Goal: Task Accomplishment & Management: Manage account settings

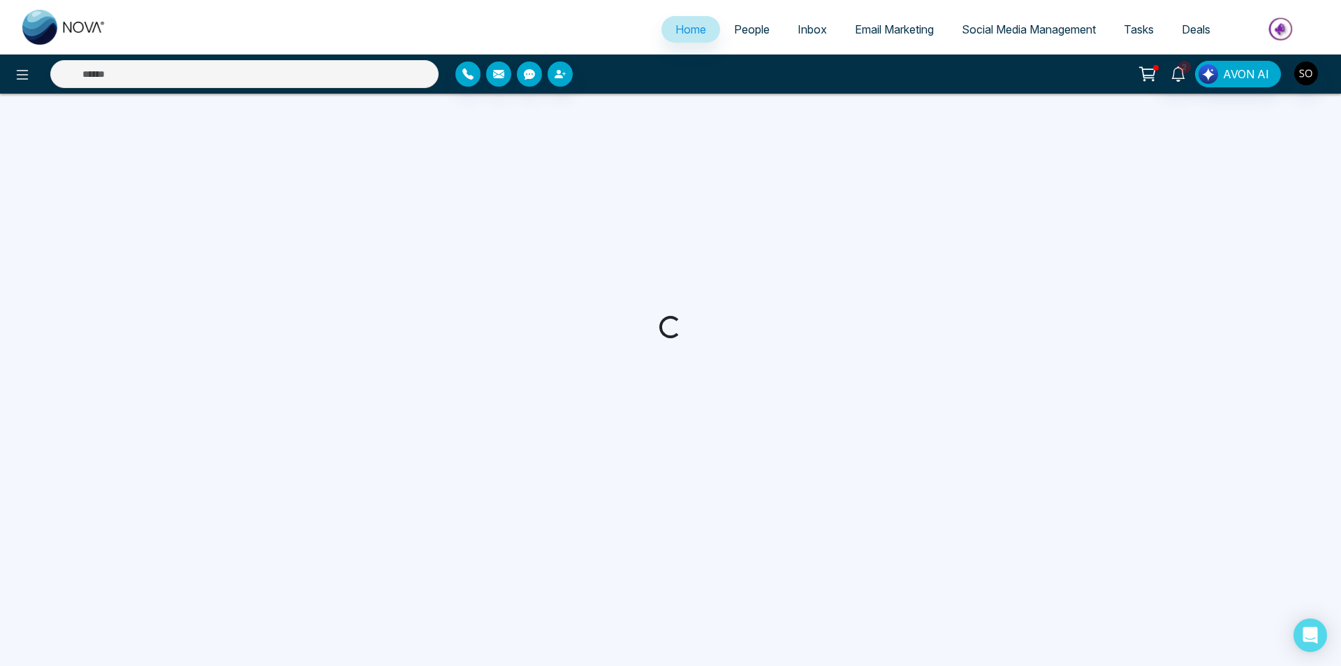
select select "*"
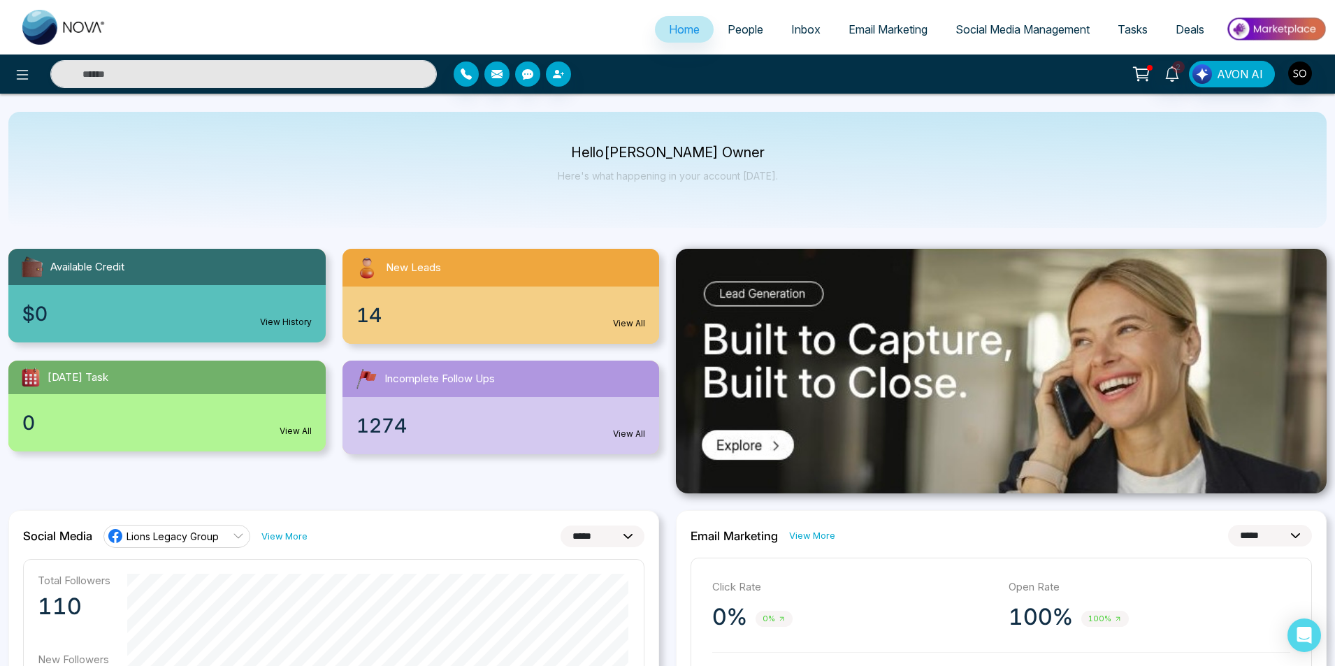
click at [727, 34] on span "People" at bounding box center [745, 29] width 36 height 14
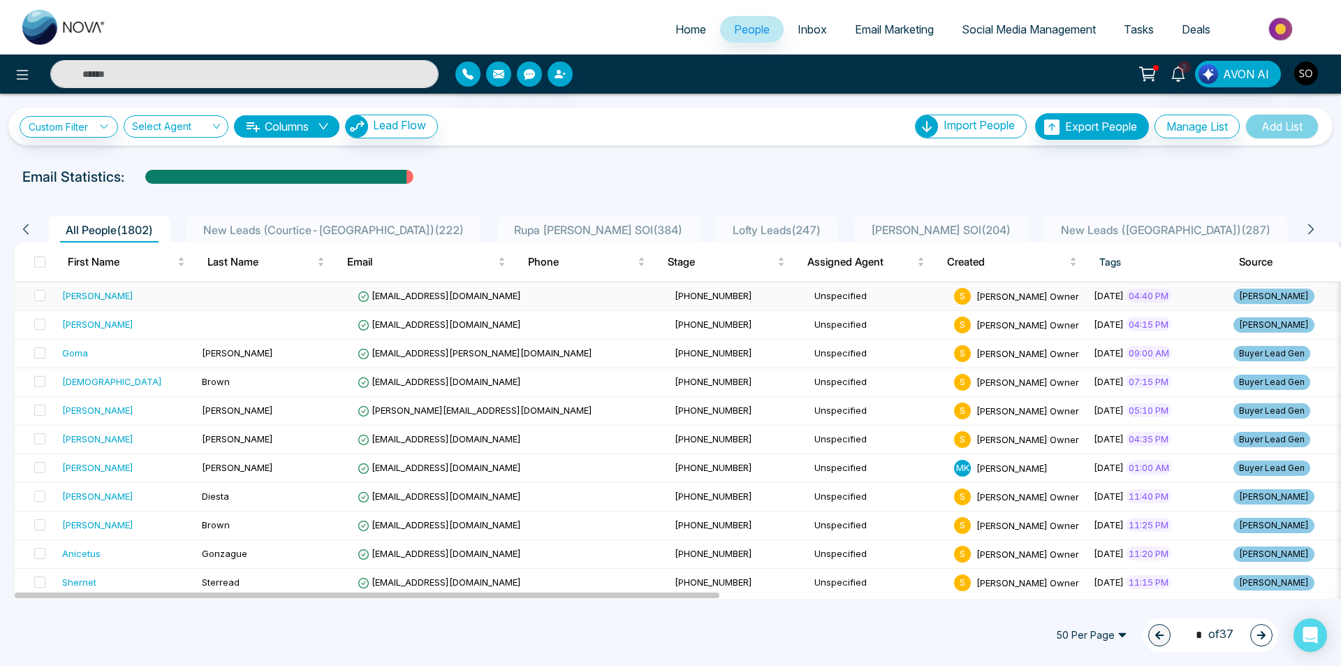
click at [106, 300] on div "[PERSON_NAME]" at bounding box center [97, 296] width 71 height 14
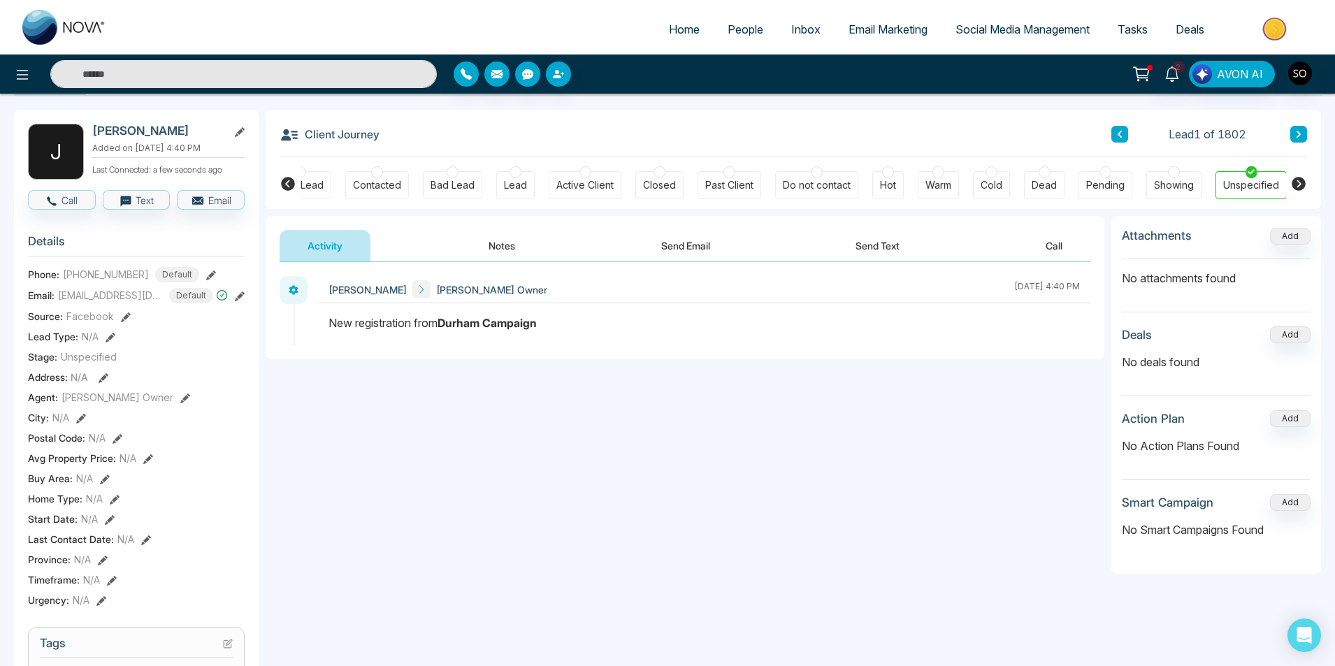
scroll to position [47, 0]
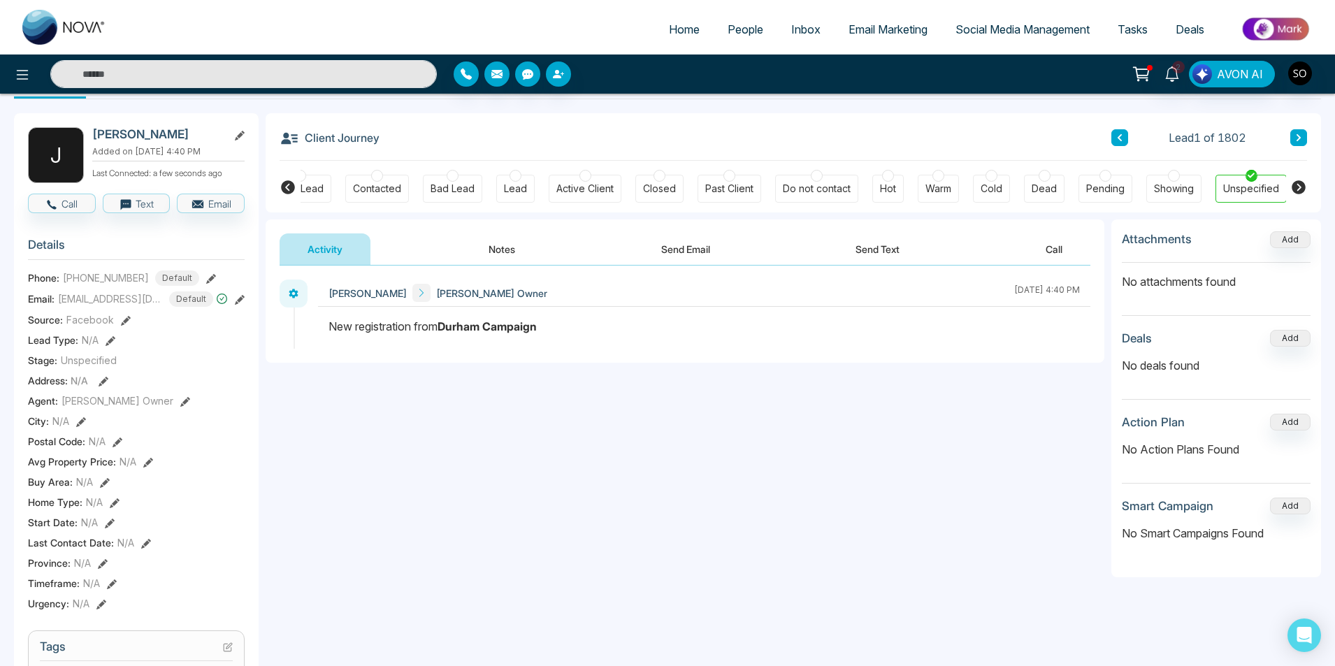
click at [527, 256] on button "Notes" at bounding box center [501, 248] width 82 height 31
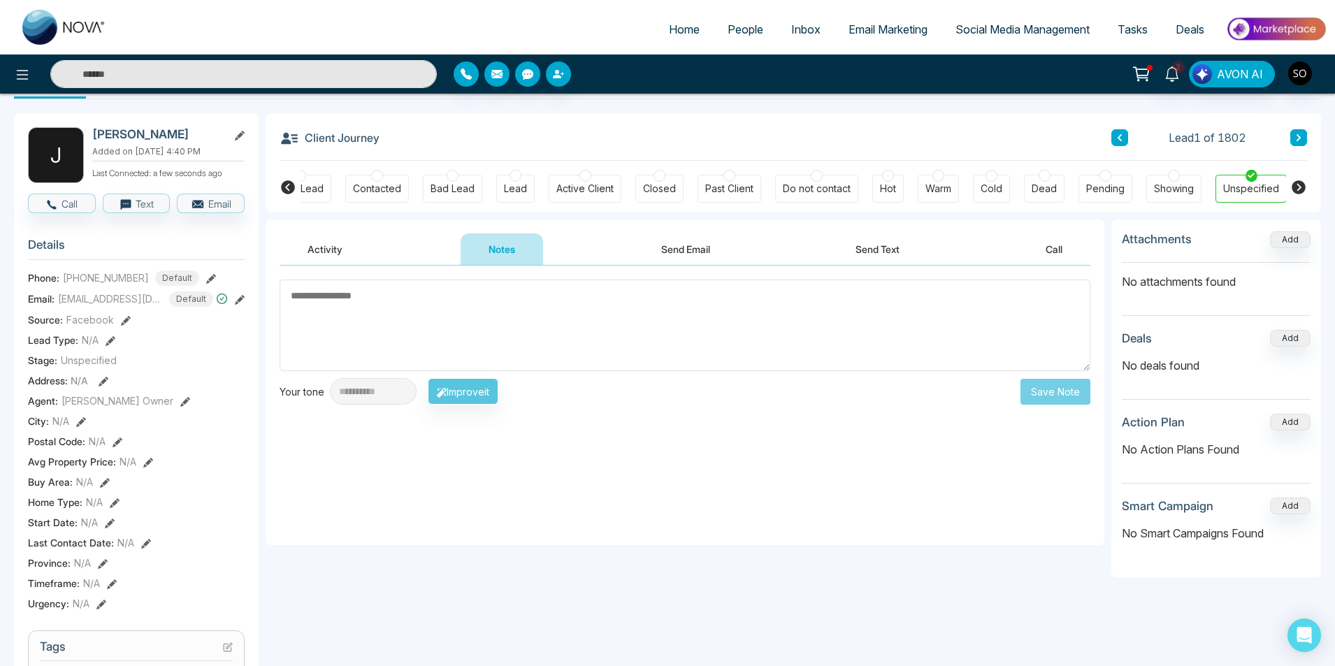
click at [489, 442] on div "**********" at bounding box center [685, 405] width 838 height 279
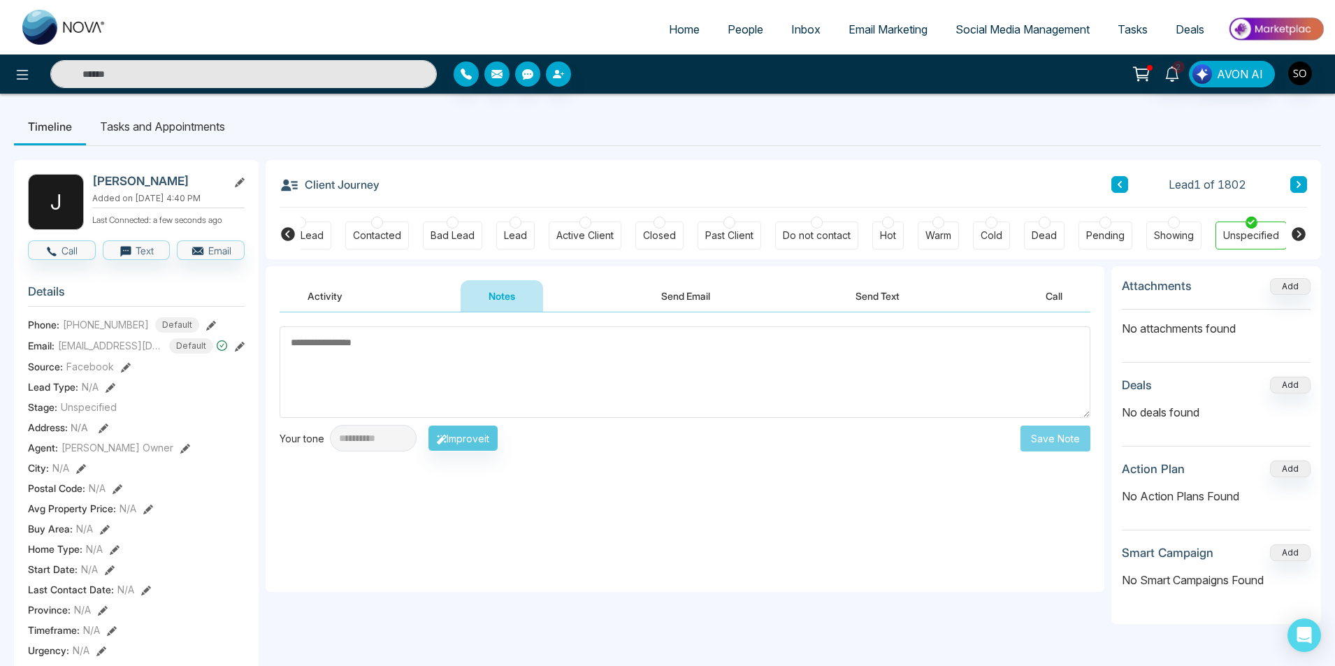
click at [351, 336] on textarea at bounding box center [684, 372] width 810 height 92
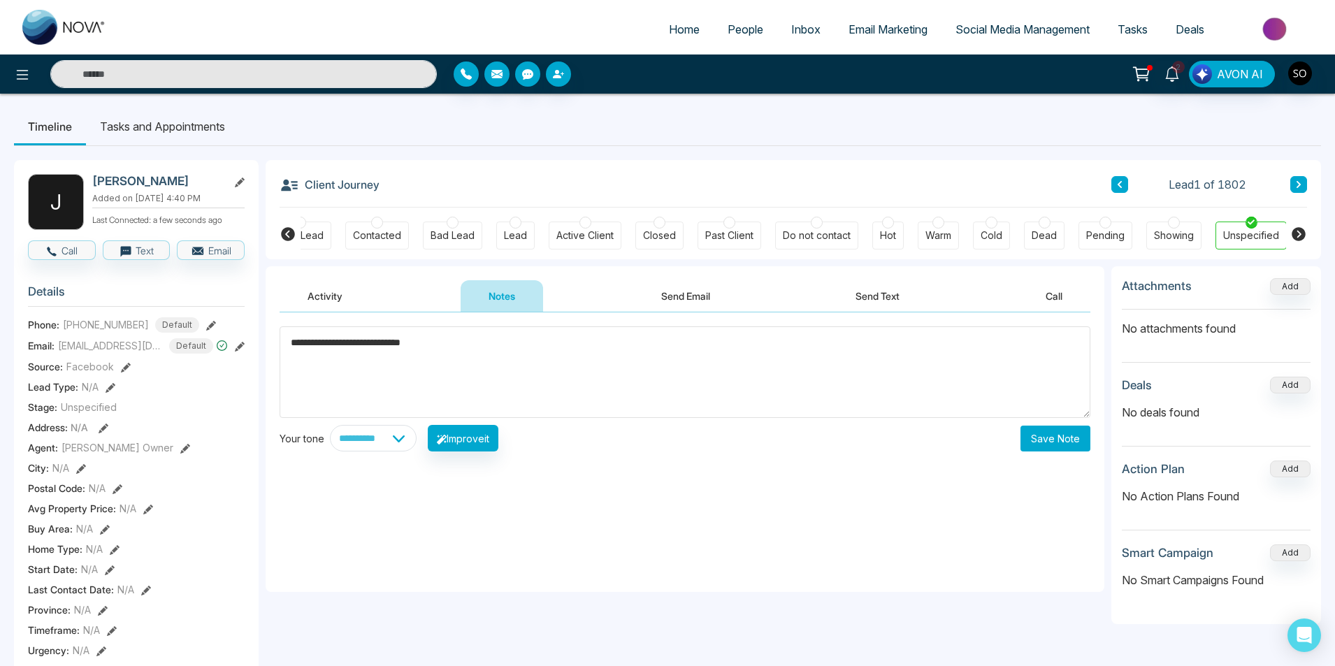
type textarea "**********"
click at [1070, 429] on button "Save Note" at bounding box center [1055, 439] width 70 height 26
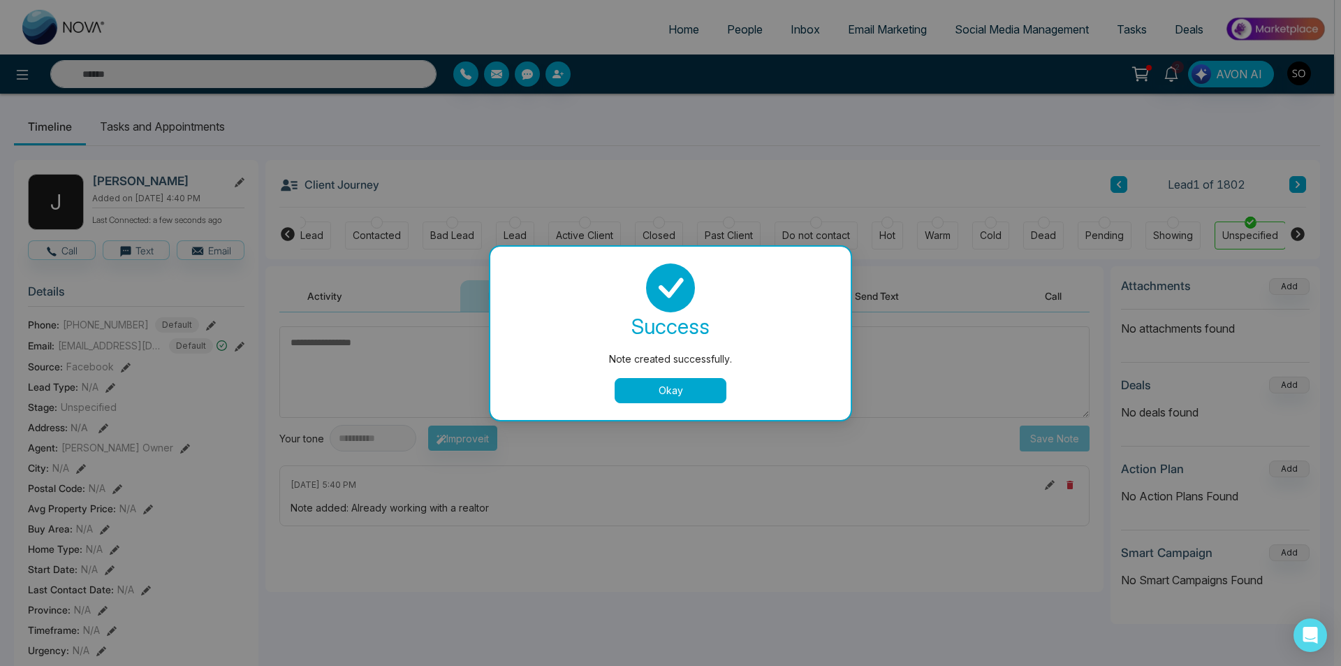
click at [716, 386] on button "Okay" at bounding box center [671, 390] width 112 height 25
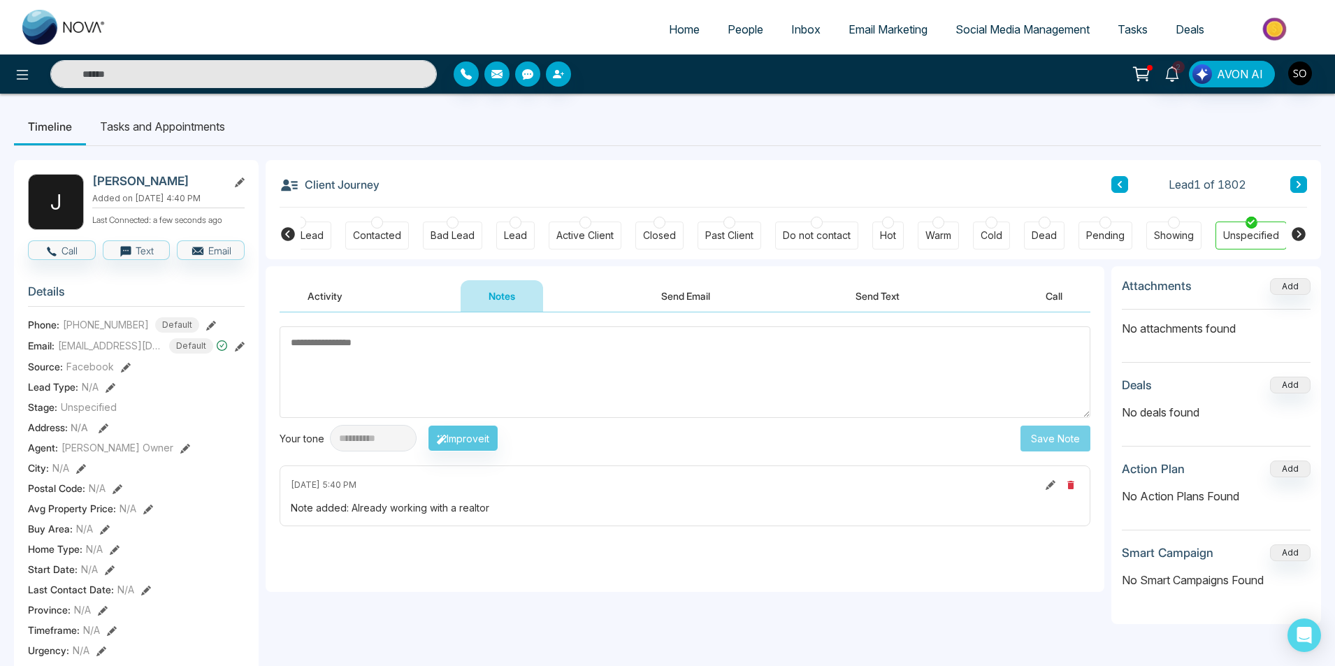
scroll to position [0, 24]
click at [1294, 185] on button at bounding box center [1298, 184] width 17 height 17
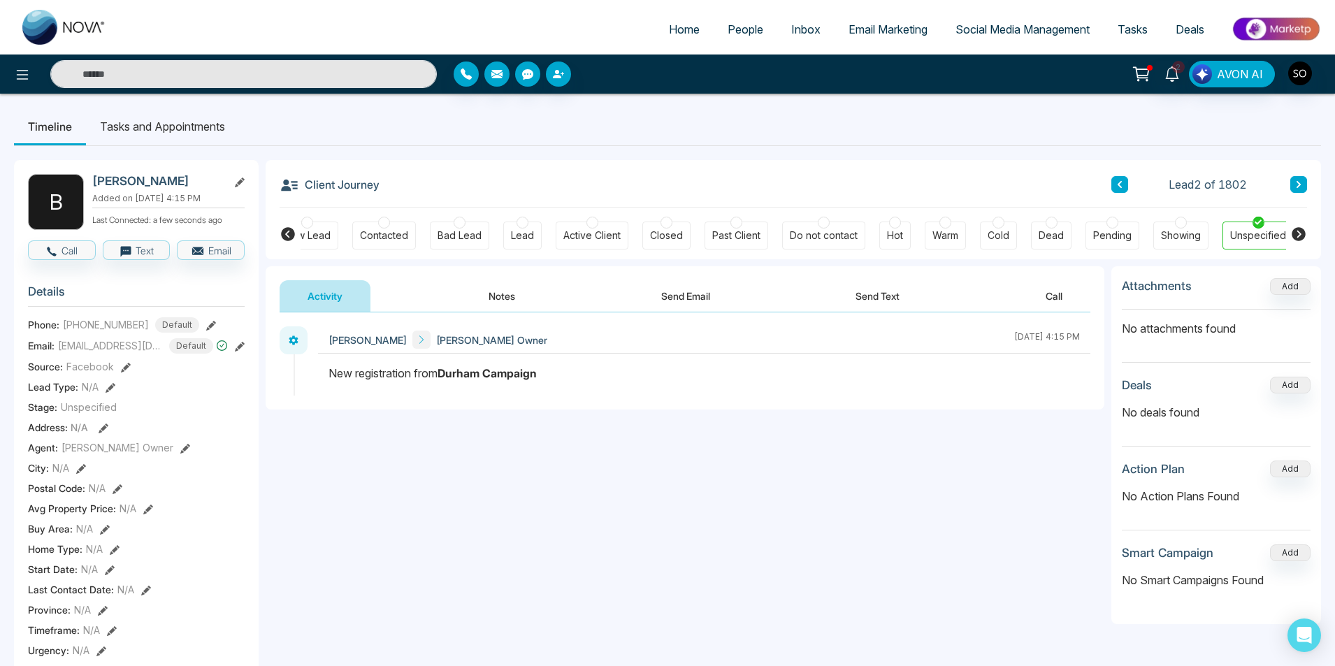
click at [519, 287] on button "Notes" at bounding box center [501, 295] width 82 height 31
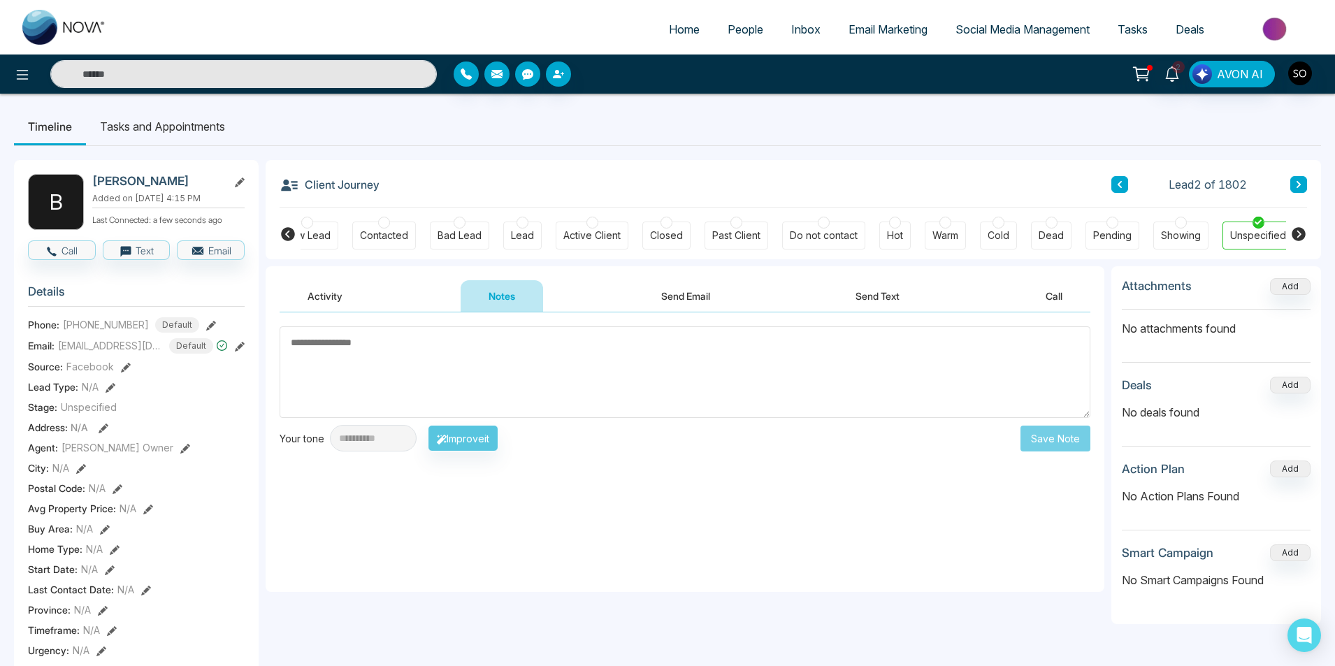
click at [518, 356] on textarea at bounding box center [684, 372] width 810 height 92
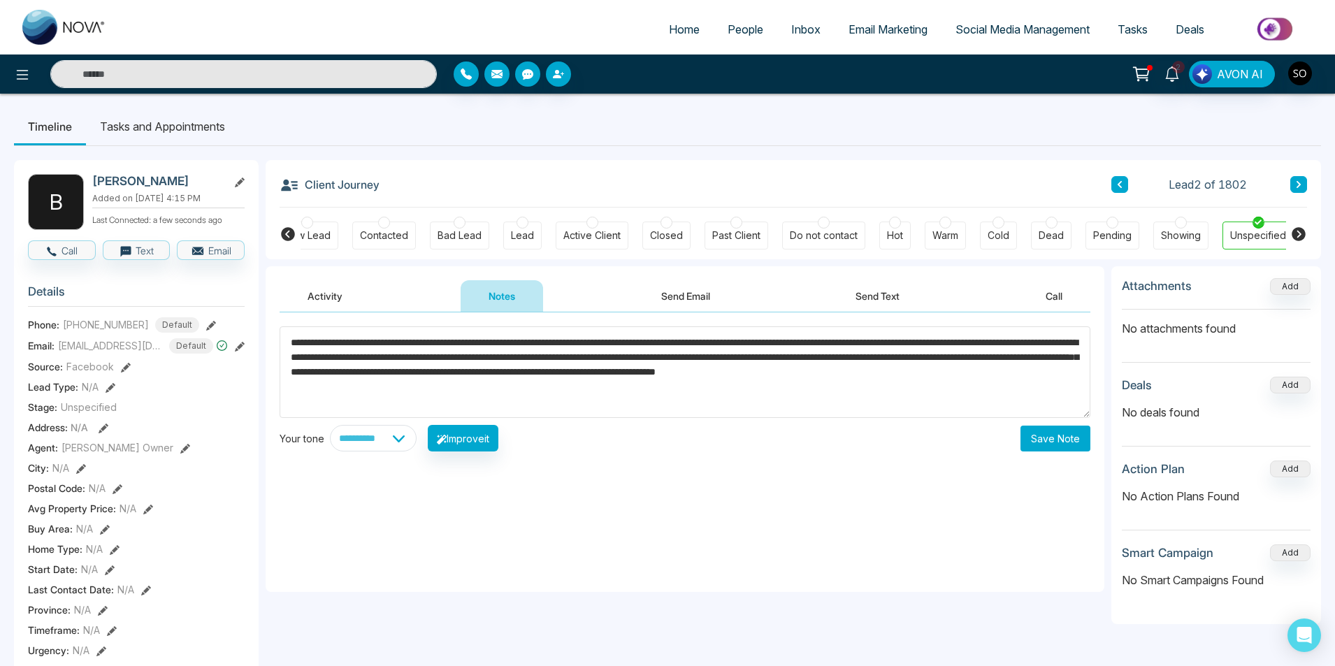
type textarea "**********"
click at [1081, 435] on button "Save Note" at bounding box center [1055, 439] width 70 height 26
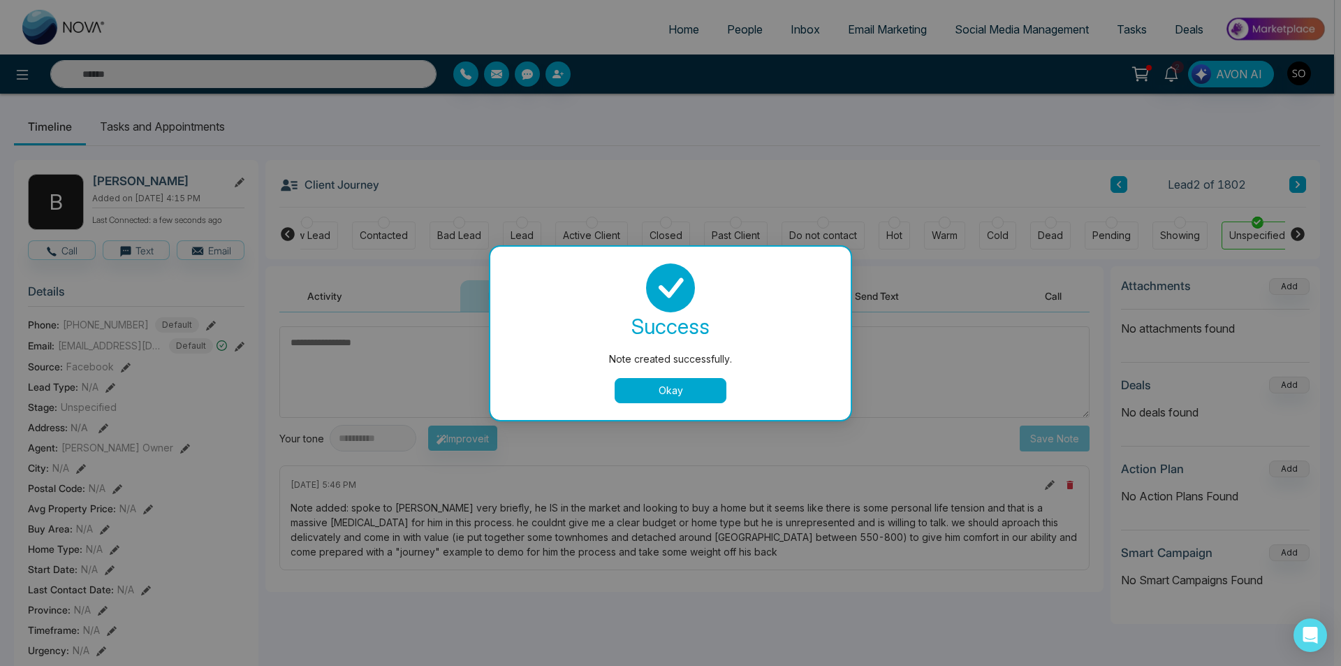
click at [663, 396] on button "Okay" at bounding box center [671, 390] width 112 height 25
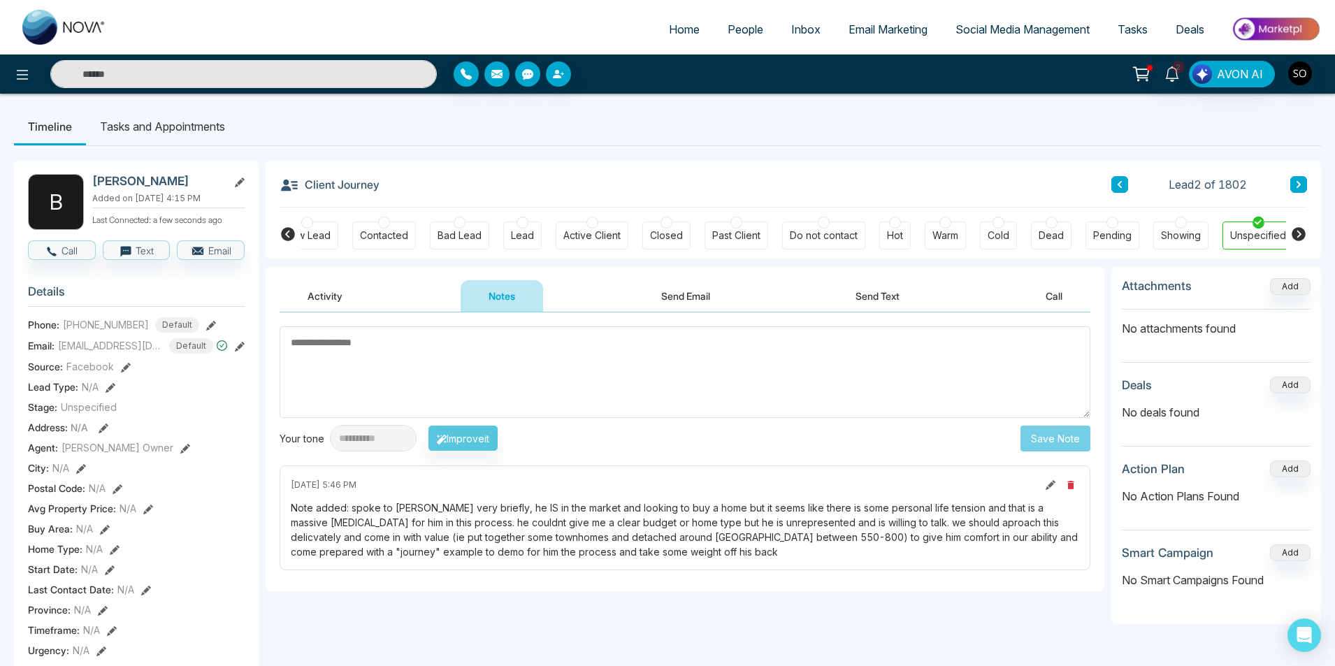
click at [1045, 482] on icon at bounding box center [1050, 485] width 10 height 10
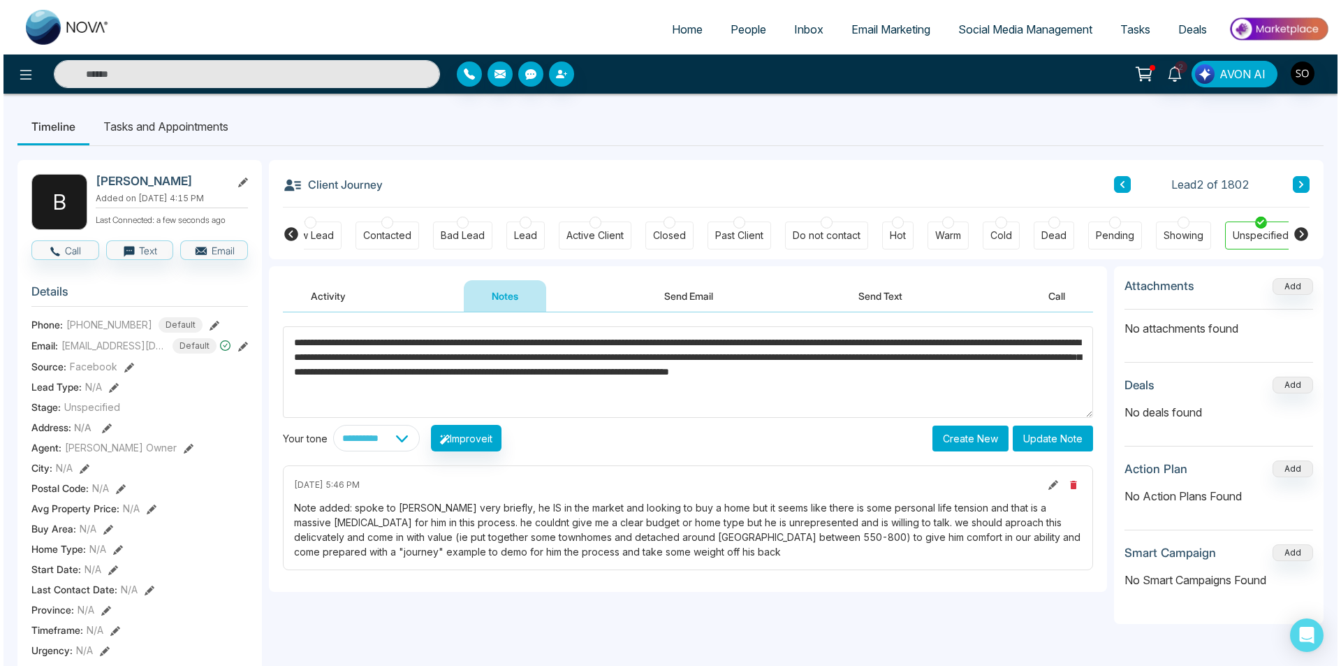
scroll to position [15, 0]
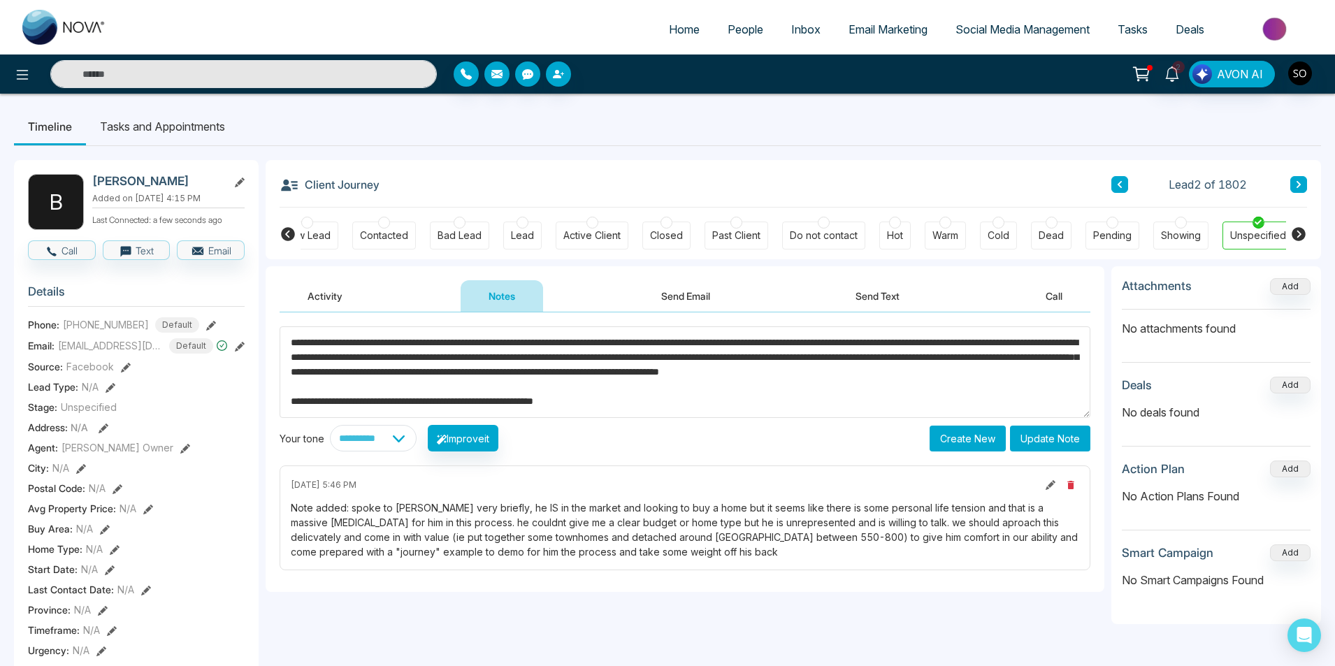
type textarea "**********"
click at [1042, 445] on button "Update Note" at bounding box center [1050, 439] width 80 height 26
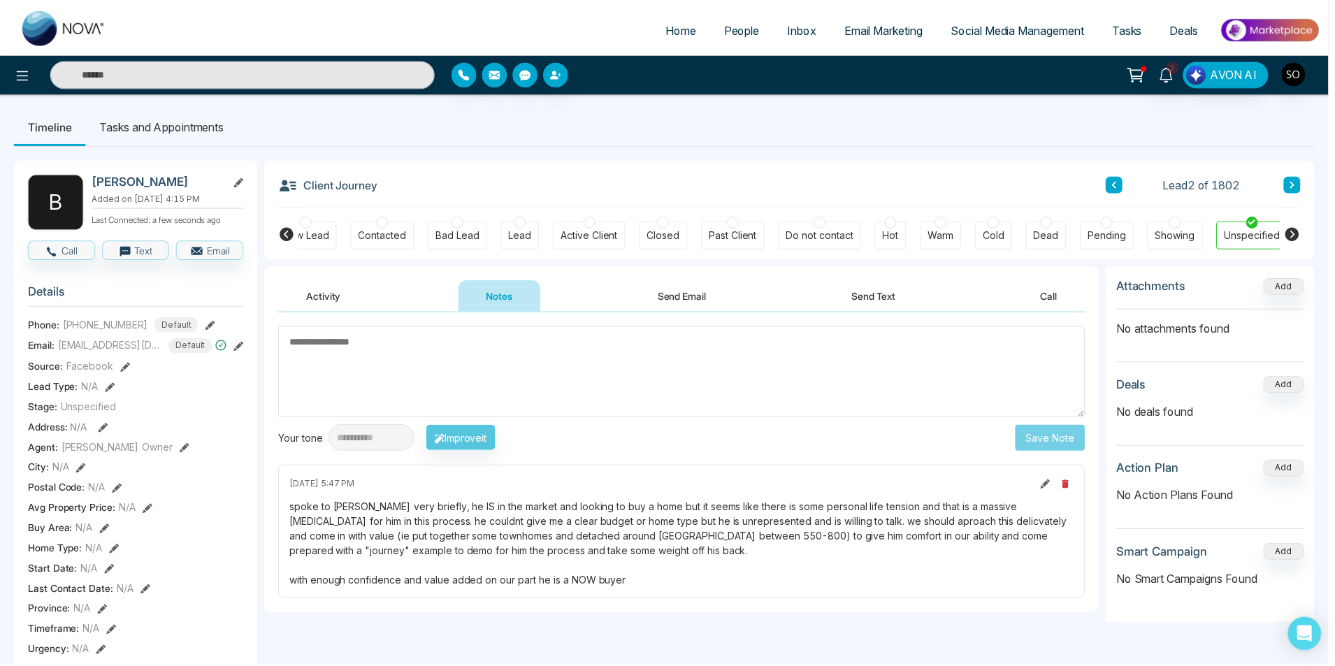
scroll to position [0, 0]
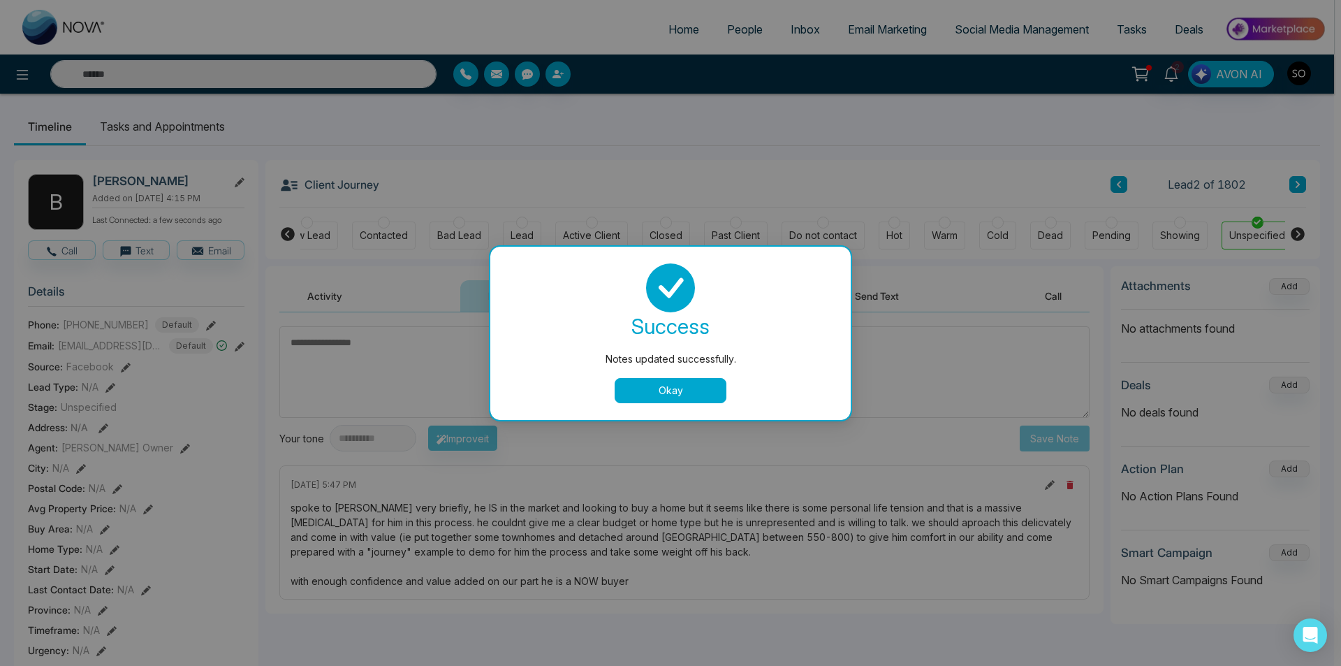
click at [654, 391] on button "Okay" at bounding box center [671, 390] width 112 height 25
